Goal: Transaction & Acquisition: Purchase product/service

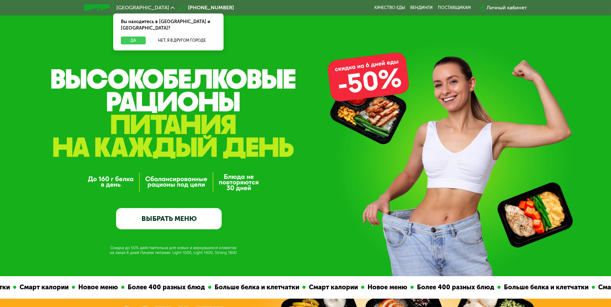
click at [138, 37] on button "Да" at bounding box center [133, 41] width 25 height 8
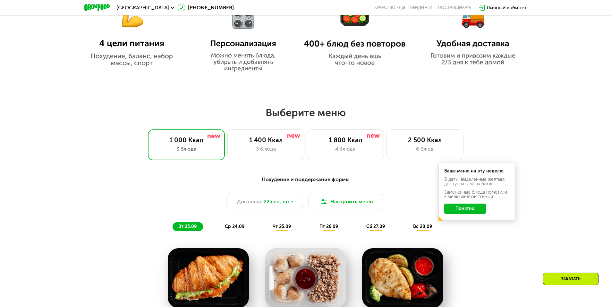
scroll to position [449, 0]
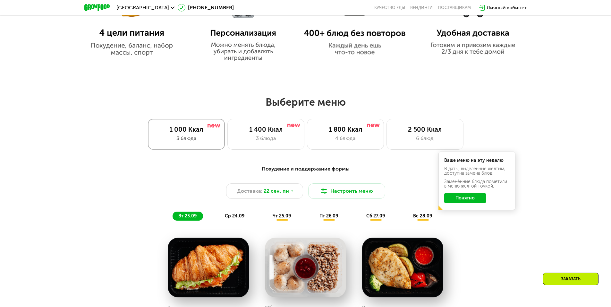
click at [209, 141] on div "3 блюда" at bounding box center [187, 138] width 64 height 8
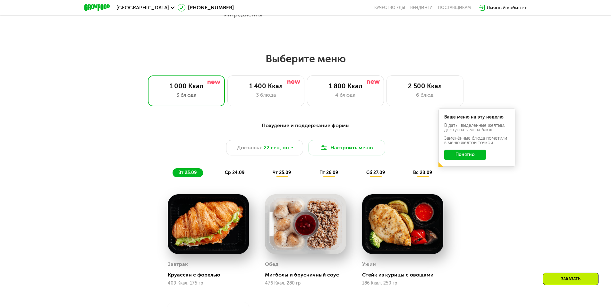
scroll to position [513, 0]
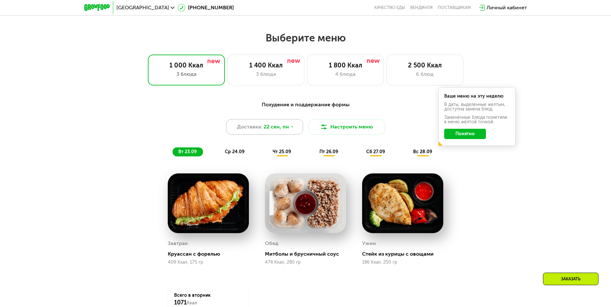
click at [282, 134] on div "Доставка: [DATE]" at bounding box center [264, 126] width 77 height 15
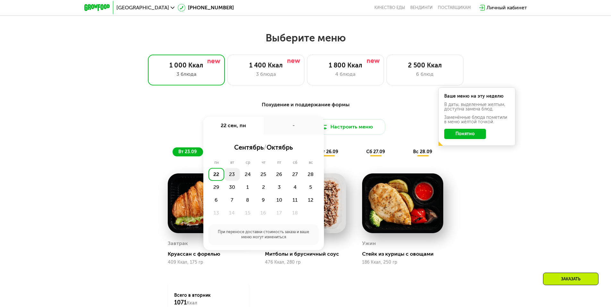
click at [234, 178] on div "23" at bounding box center [232, 174] width 16 height 13
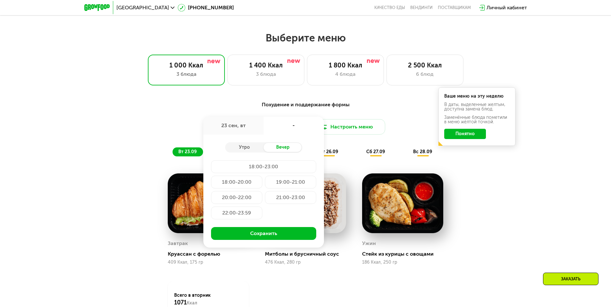
click at [196, 132] on div "Доставка: [DATE] сен, [GEOGRAPHIC_DATA] Вечер 18:00-23:00 18:00-20:00 19:00-21:…" at bounding box center [306, 126] width 380 height 15
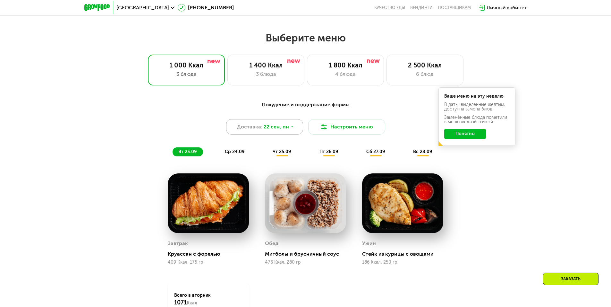
click at [277, 131] on span "22 сен, пн" at bounding box center [276, 127] width 25 height 8
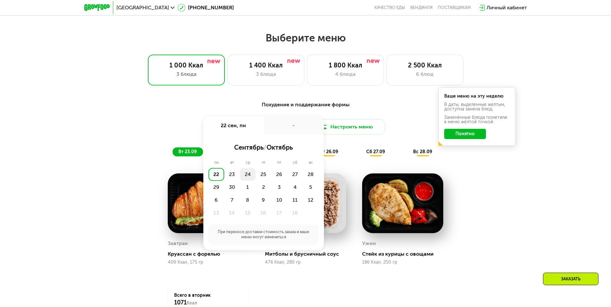
click at [245, 177] on div "24" at bounding box center [248, 174] width 16 height 13
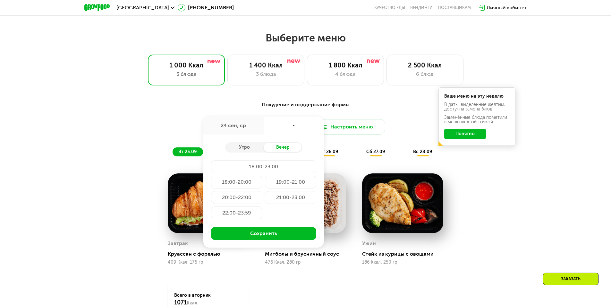
click at [170, 128] on div "Доставка: [DATE] сен, ср - Утро Вечер 18:00-23:00 18:00-20:00 19:00-21:00 20:00…" at bounding box center [306, 126] width 380 height 15
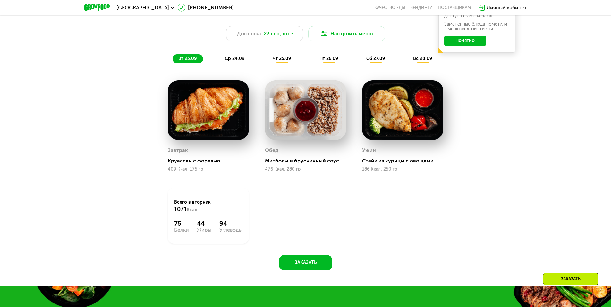
scroll to position [577, 0]
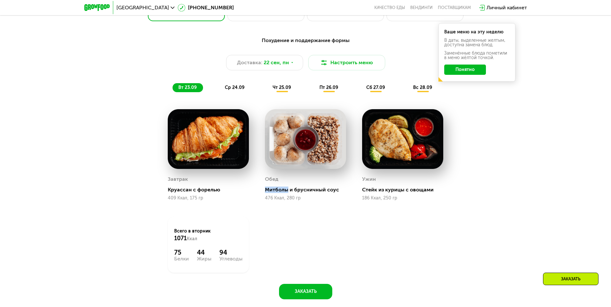
drag, startPoint x: 265, startPoint y: 193, endPoint x: 286, endPoint y: 196, distance: 21.0
click at [286, 196] on div "Обед Митболы и брусничный соус 476 Ккал, 280 гр" at bounding box center [305, 187] width 81 height 26
click at [237, 90] on span "ср 24.09" at bounding box center [235, 87] width 20 height 5
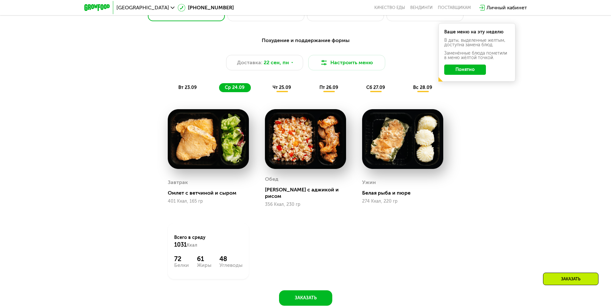
click at [286, 89] on span "чт 25.09" at bounding box center [282, 87] width 18 height 5
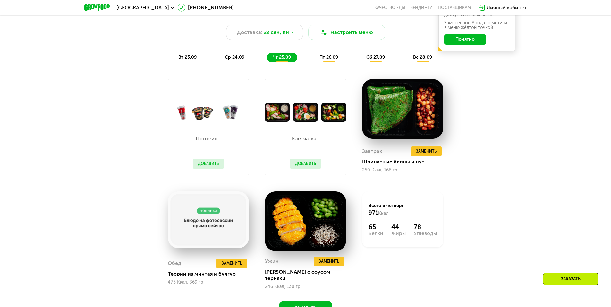
scroll to position [586, 0]
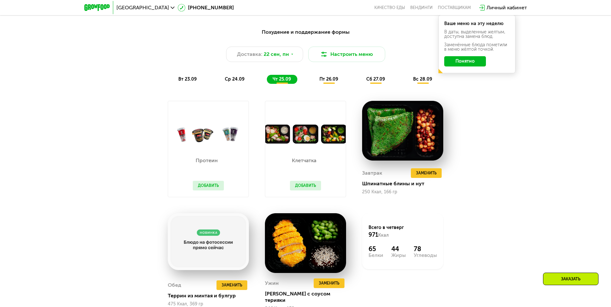
click at [501, 150] on div "Похудение и поддержание формы Доставка: [DATE] Настроить меню вт 23.09 ср 24.09…" at bounding box center [305, 180] width 395 height 313
click at [521, 173] on div "Похудение и поддержание формы Доставка: [DATE] Настроить меню вт 23.09 ср 24.09…" at bounding box center [305, 186] width 611 height 334
click at [141, 205] on div "Похудение и поддержание формы Доставка: [DATE] Настроить меню вт 23.09 ср 24.09…" at bounding box center [305, 180] width 395 height 313
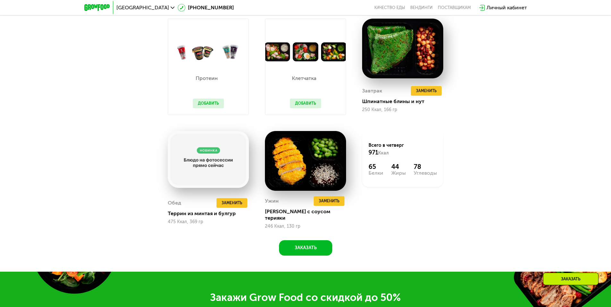
scroll to position [671, 0]
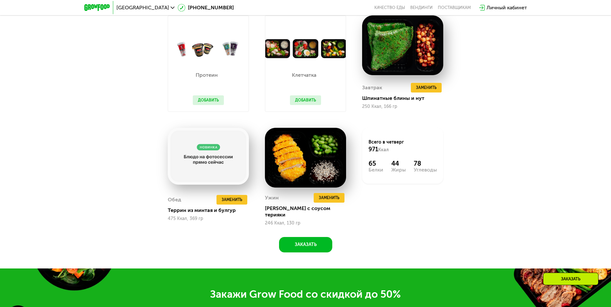
click at [535, 136] on div "Похудение и поддержание формы Доставка: [DATE] Настроить меню вт 23.09 ср 24.09…" at bounding box center [305, 101] width 611 height 334
click at [334, 202] on button "Заменить" at bounding box center [329, 198] width 31 height 10
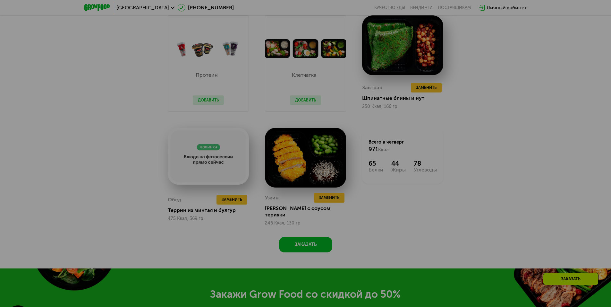
click at [333, 201] on div at bounding box center [305, 153] width 611 height 307
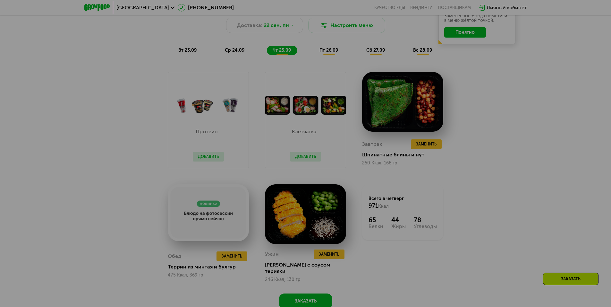
scroll to position [607, 0]
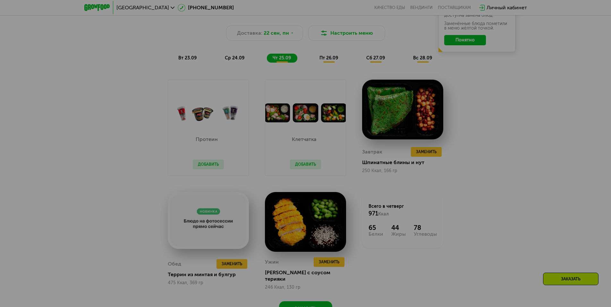
click at [492, 149] on div at bounding box center [305, 153] width 611 height 307
click at [494, 127] on div at bounding box center [305, 153] width 611 height 307
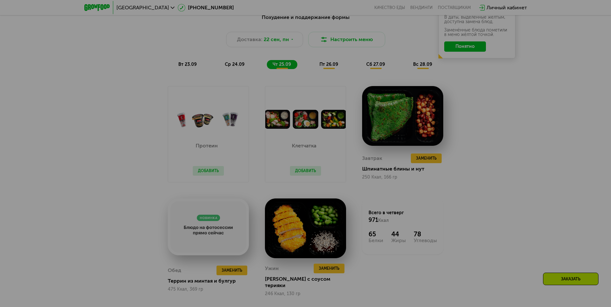
scroll to position [586, 0]
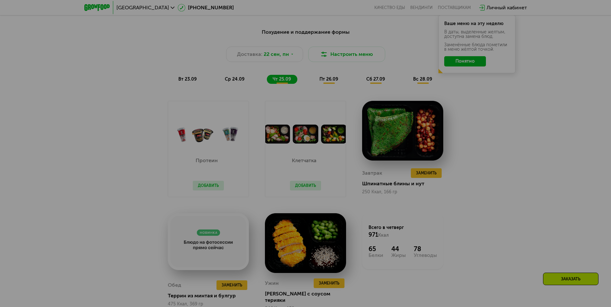
click at [326, 82] on div at bounding box center [305, 153] width 611 height 307
click at [465, 62] on div at bounding box center [305, 153] width 611 height 307
click at [472, 69] on div at bounding box center [305, 153] width 611 height 307
click at [470, 64] on div at bounding box center [305, 153] width 611 height 307
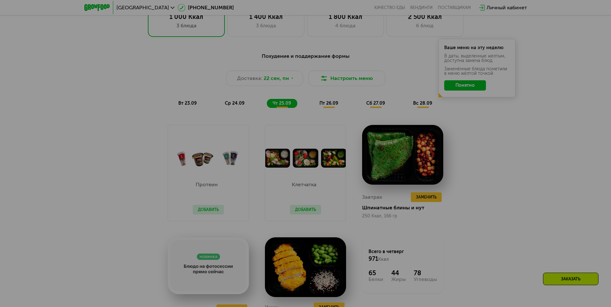
scroll to position [543, 0]
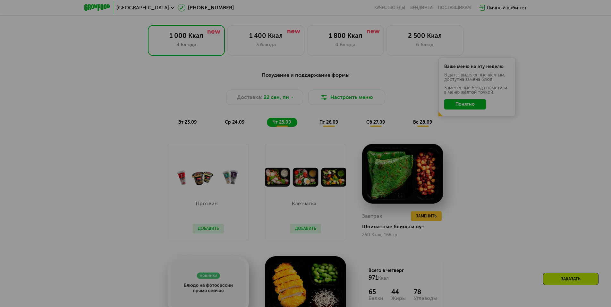
click at [187, 126] on div at bounding box center [305, 153] width 611 height 307
click at [348, 99] on div at bounding box center [305, 153] width 611 height 307
click at [278, 102] on div at bounding box center [305, 153] width 611 height 307
click at [288, 99] on div at bounding box center [305, 153] width 611 height 307
